Goal: Check status

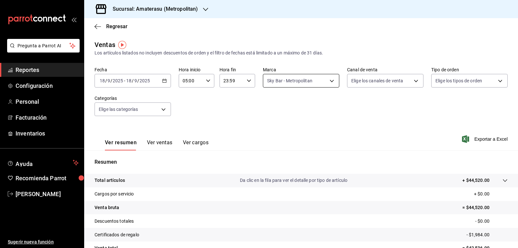
click at [276, 80] on body "Pregunta a Parrot AI Reportes Configuración Personal Facturación Inventarios Ay…" at bounding box center [259, 124] width 518 height 248
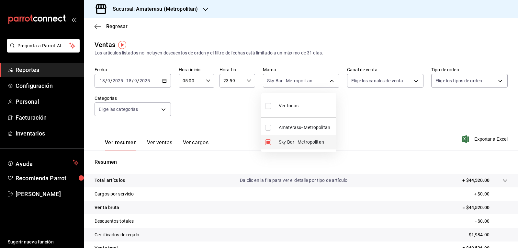
click at [266, 139] on input "checkbox" at bounding box center [268, 142] width 6 height 6
checkbox input "false"
click at [270, 129] on input "checkbox" at bounding box center [268, 128] width 6 height 6
checkbox input "true"
type input "e4cd7fcb-d45b-43ae-a99f-ad4ccfcd9032"
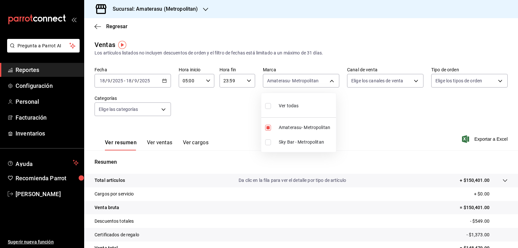
click at [371, 127] on div at bounding box center [259, 124] width 518 height 248
drag, startPoint x: 165, startPoint y: 80, endPoint x: 162, endPoint y: 83, distance: 4.1
click at [162, 83] on div "[DATE] [DATE] - [DATE] [DATE]" at bounding box center [133, 81] width 76 height 14
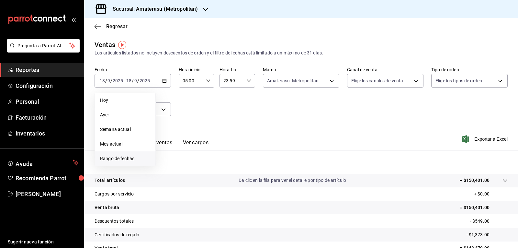
click at [137, 156] on span "Rango de fechas" at bounding box center [125, 158] width 50 height 7
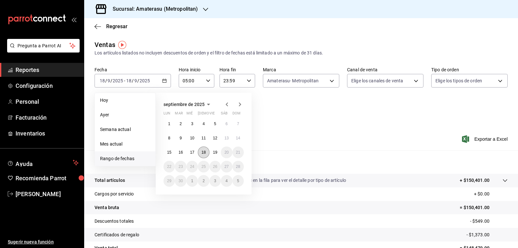
click at [208, 153] on button "18" at bounding box center [203, 152] width 11 height 12
click at [212, 153] on button "19" at bounding box center [214, 152] width 11 height 12
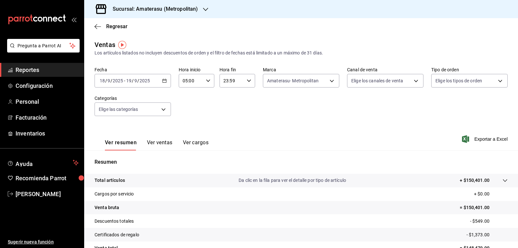
click at [247, 83] on icon "button" at bounding box center [249, 80] width 5 height 5
click at [226, 109] on span "05" at bounding box center [226, 109] width 7 height 5
type input "05:59"
click at [340, 120] on div at bounding box center [259, 124] width 518 height 248
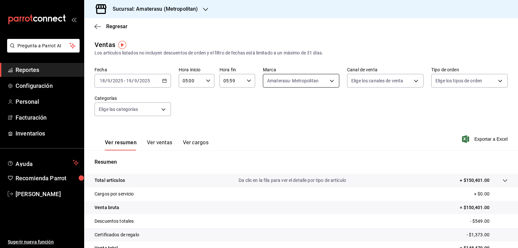
click at [313, 86] on body "Pregunta a Parrot AI Reportes Configuración Personal Facturación Inventarios Ay…" at bounding box center [259, 124] width 518 height 248
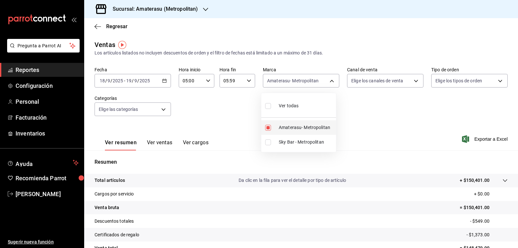
click at [267, 125] on input "checkbox" at bounding box center [268, 128] width 6 height 6
checkbox input "false"
click at [270, 142] on input "checkbox" at bounding box center [268, 142] width 6 height 6
checkbox input "true"
type input "f3afaab8-8c3d-4e49-a299-af9bdf6027b2"
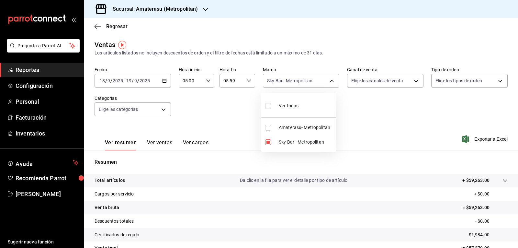
click at [399, 130] on div at bounding box center [259, 124] width 518 height 248
click at [399, 130] on div "Ver resumen Ver ventas Ver cargos Exportar a Excel" at bounding box center [301, 137] width 434 height 27
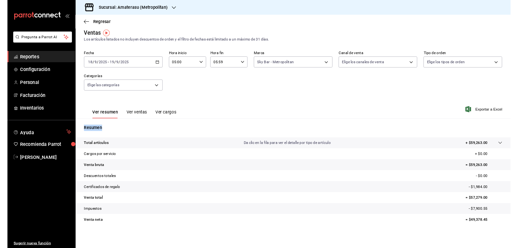
scroll to position [4, 0]
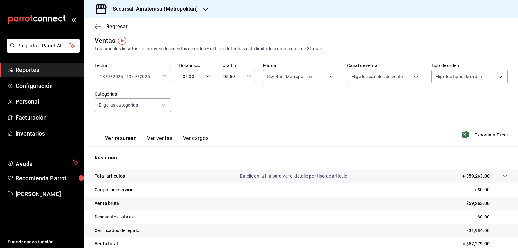
click at [241, 90] on div "Fecha [DATE] [DATE] - [DATE] [DATE] Hora inicio 05:00 Hora inicio Hora fin 05:5…" at bounding box center [301, 90] width 413 height 57
